Goal: Navigation & Orientation: Find specific page/section

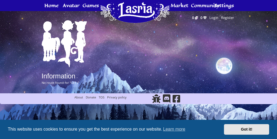
click at [138, 129] on span "This website uses cookies to ensure you get the best experience on our website.…" at bounding box center [114, 129] width 212 height 8
click at [113, 129] on span "This website uses cookies to ensure you get the best experience on our website.…" at bounding box center [114, 129] width 212 height 8
click at [138, 129] on span "This website uses cookies to ensure you get the best experience on our website.…" at bounding box center [114, 129] width 212 height 8
click at [113, 129] on span "This website uses cookies to ensure you get the best experience on our website.…" at bounding box center [114, 129] width 212 height 8
click at [138, 129] on span "This website uses cookies to ensure you get the best experience on our website.…" at bounding box center [114, 129] width 212 height 8
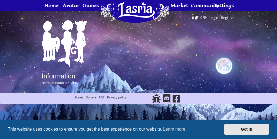
click at [113, 129] on span "This website uses cookies to ensure you get the best experience on our website.…" at bounding box center [114, 129] width 212 height 8
click at [138, 129] on span "This website uses cookies to ensure you get the best experience on our website.…" at bounding box center [114, 129] width 212 height 8
click at [113, 129] on span "This website uses cookies to ensure you get the best experience on our website.…" at bounding box center [114, 129] width 212 height 8
click at [138, 129] on span "This website uses cookies to ensure you get the best experience on our website.…" at bounding box center [114, 129] width 212 height 8
click at [113, 129] on span "This website uses cookies to ensure you get the best experience on our website.…" at bounding box center [114, 129] width 212 height 8
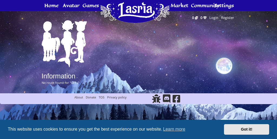
click at [138, 129] on span "This website uses cookies to ensure you get the best experience on our website.…" at bounding box center [114, 129] width 212 height 8
click at [113, 129] on span "This website uses cookies to ensure you get the best experience on our website.…" at bounding box center [114, 129] width 212 height 8
click at [138, 129] on span "This website uses cookies to ensure you get the best experience on our website.…" at bounding box center [114, 129] width 212 height 8
click at [113, 129] on span "This website uses cookies to ensure you get the best experience on our website.…" at bounding box center [114, 129] width 212 height 8
click at [138, 129] on span "This website uses cookies to ensure you get the best experience on our website.…" at bounding box center [114, 129] width 212 height 8
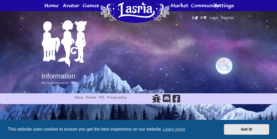
click at [113, 129] on span "This website uses cookies to ensure you get the best experience on our website.…" at bounding box center [114, 129] width 212 height 8
click at [138, 129] on span "This website uses cookies to ensure you get the best experience on our website.…" at bounding box center [114, 129] width 212 height 8
click at [113, 129] on span "This website uses cookies to ensure you get the best experience on our website.…" at bounding box center [114, 129] width 212 height 8
click at [138, 129] on span "This website uses cookies to ensure you get the best experience on our website.…" at bounding box center [114, 129] width 212 height 8
click at [113, 129] on span "This website uses cookies to ensure you get the best experience on our website.…" at bounding box center [114, 129] width 212 height 8
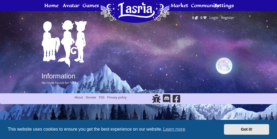
click at [138, 129] on span "This website uses cookies to ensure you get the best experience on our website.…" at bounding box center [114, 129] width 212 height 8
click at [113, 129] on span "This website uses cookies to ensure you get the best experience on our website.…" at bounding box center [114, 129] width 212 height 8
click at [138, 129] on span "This website uses cookies to ensure you get the best experience on our website.…" at bounding box center [114, 129] width 212 height 8
click at [113, 129] on span "This website uses cookies to ensure you get the best experience on our website.…" at bounding box center [114, 129] width 212 height 8
click at [138, 129] on span "This website uses cookies to ensure you get the best experience on our website.…" at bounding box center [114, 129] width 212 height 8
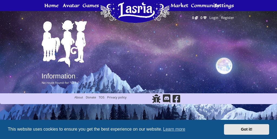
click at [113, 129] on span "This website uses cookies to ensure you get the best experience on our website.…" at bounding box center [114, 129] width 212 height 8
click at [138, 129] on span "This website uses cookies to ensure you get the best experience on our website.…" at bounding box center [114, 129] width 212 height 8
click at [113, 129] on span "This website uses cookies to ensure you get the best experience on our website.…" at bounding box center [114, 129] width 212 height 8
click at [138, 129] on span "This website uses cookies to ensure you get the best experience on our website.…" at bounding box center [114, 129] width 212 height 8
click at [113, 129] on span "This website uses cookies to ensure you get the best experience on our website.…" at bounding box center [114, 129] width 212 height 8
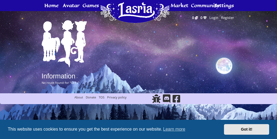
click at [138, 129] on span "This website uses cookies to ensure you get the best experience on our website.…" at bounding box center [114, 129] width 212 height 8
click at [113, 129] on span "This website uses cookies to ensure you get the best experience on our website.…" at bounding box center [114, 129] width 212 height 8
click at [138, 129] on span "This website uses cookies to ensure you get the best experience on our website.…" at bounding box center [114, 129] width 212 height 8
click at [113, 129] on span "This website uses cookies to ensure you get the best experience on our website.…" at bounding box center [114, 129] width 212 height 8
